Goal: Contribute content

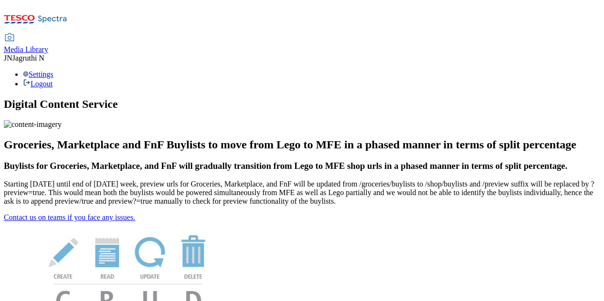
click at [48, 45] on div "Media Library" at bounding box center [26, 49] width 44 height 9
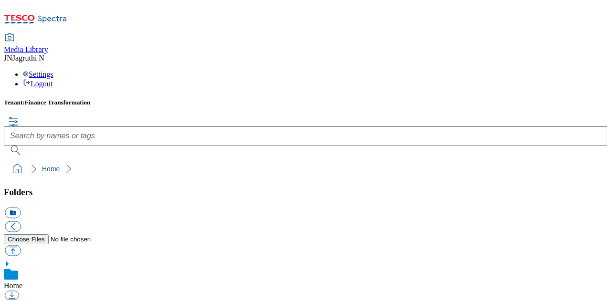
click at [116, 160] on ol "Home CARLTON PACKAGING LLP" at bounding box center [308, 169] width 597 height 18
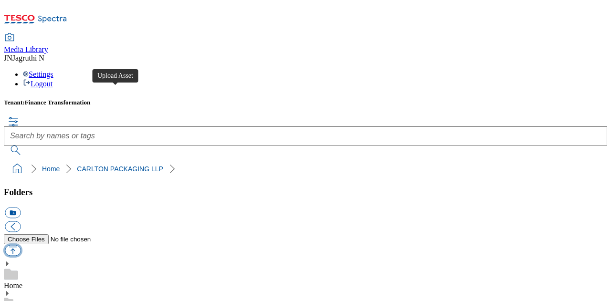
click at [21, 245] on button "button" at bounding box center [13, 250] width 16 height 11
click at [110, 160] on ol "Home CARLTON PACKAGING LLP" at bounding box center [308, 169] width 597 height 18
click at [21, 245] on button "button" at bounding box center [13, 250] width 16 height 11
type input "C:\fakepath\SW100403TE-FSC.png"
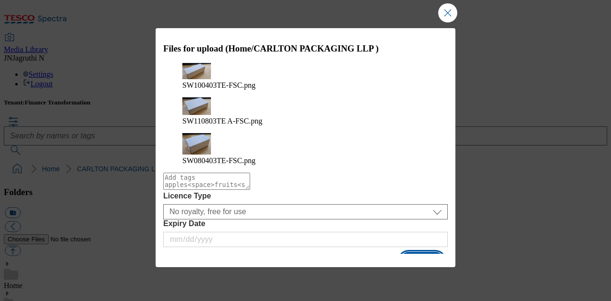
click at [424, 252] on button "Upload" at bounding box center [421, 261] width 45 height 18
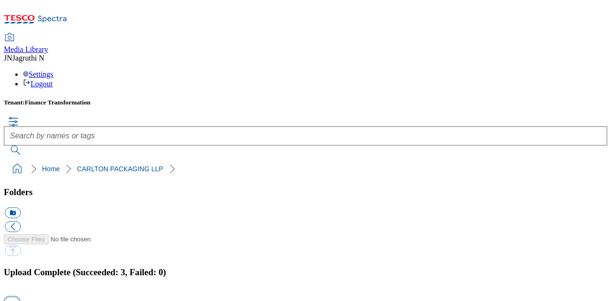
click at [19, 298] on button "button" at bounding box center [12, 302] width 14 height 9
